Goal: Task Accomplishment & Management: Use online tool/utility

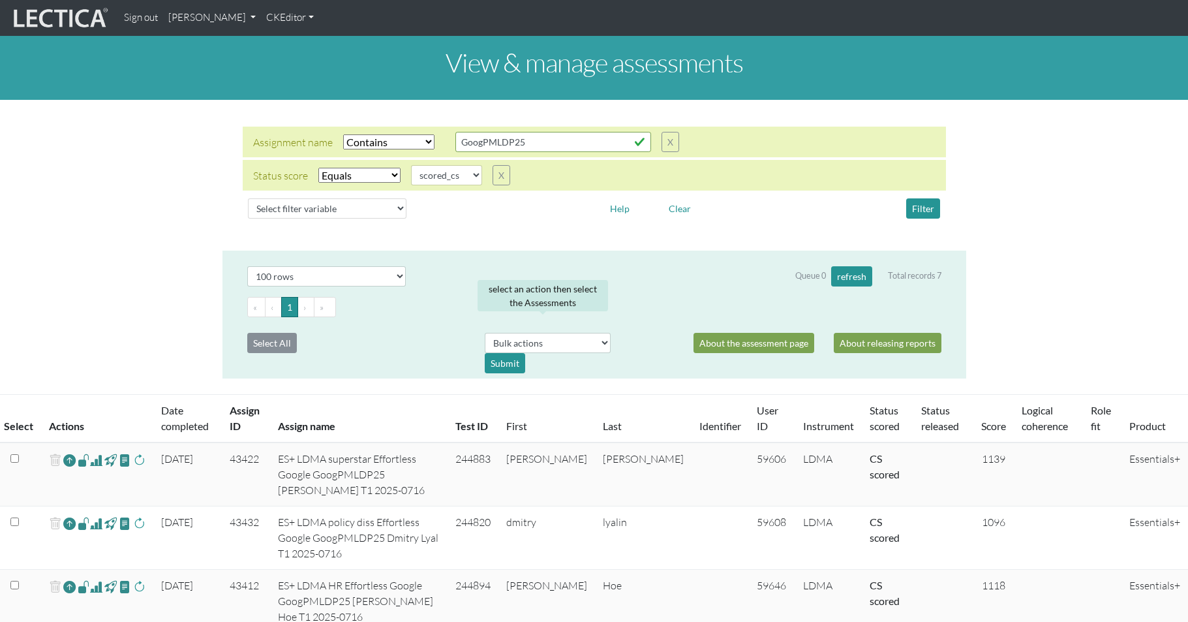
select select "icontains"
select select "scored_cs"
select select "100"
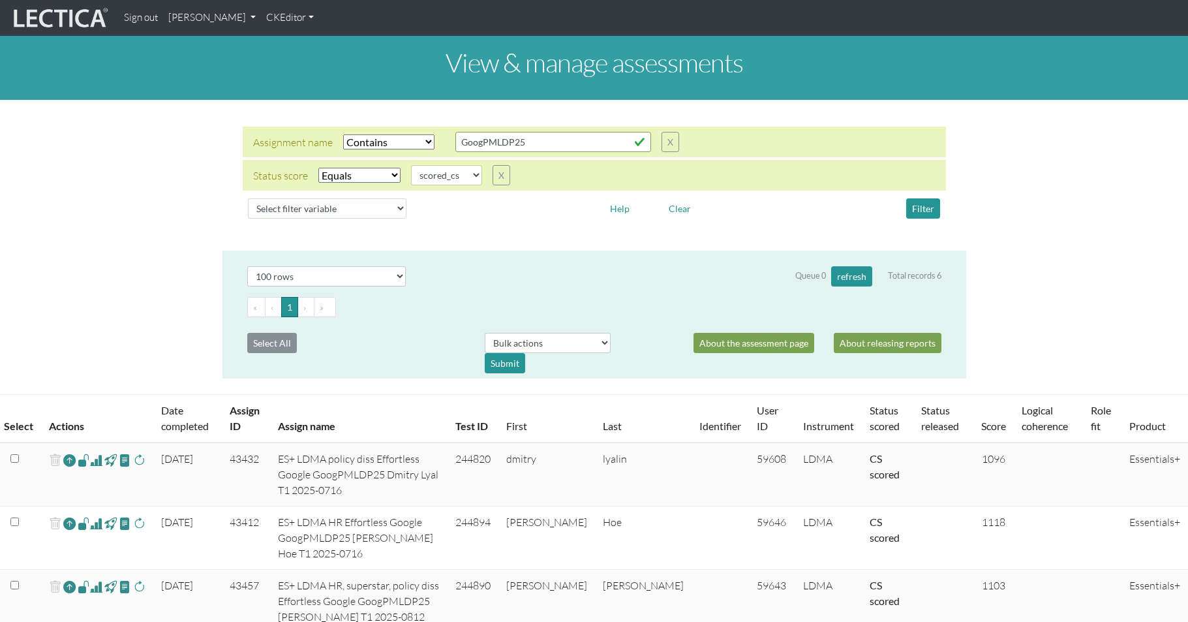
select select "icontains"
select select "scored_cs"
select select "100"
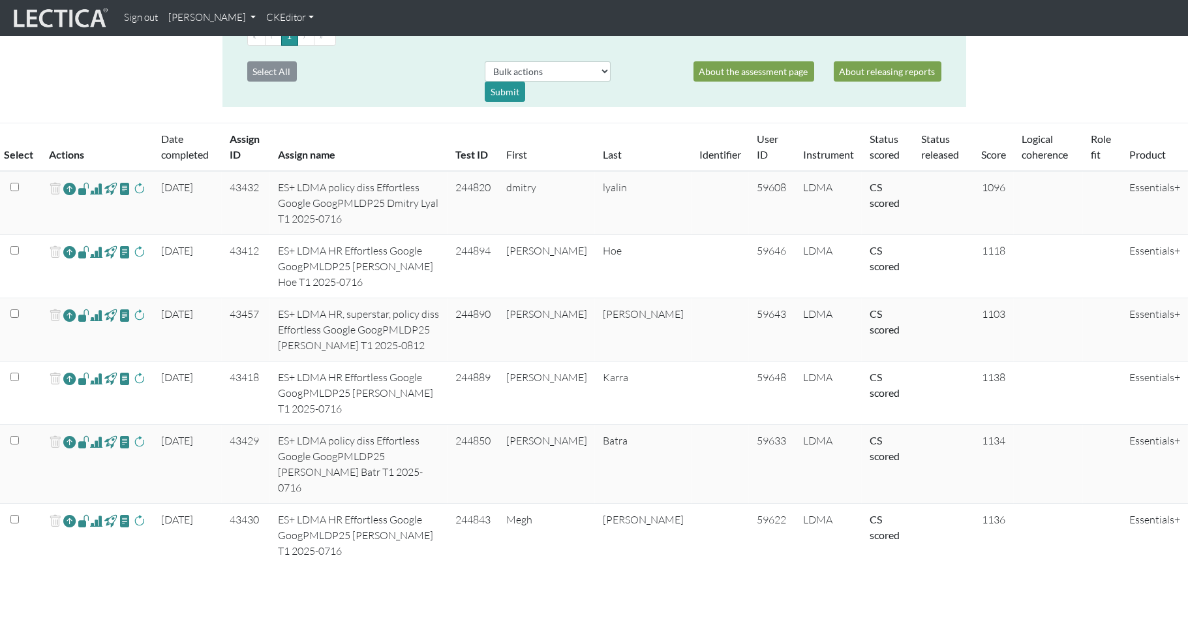
click at [91, 181] on span at bounding box center [96, 189] width 12 height 16
